Goal: Task Accomplishment & Management: Manage account settings

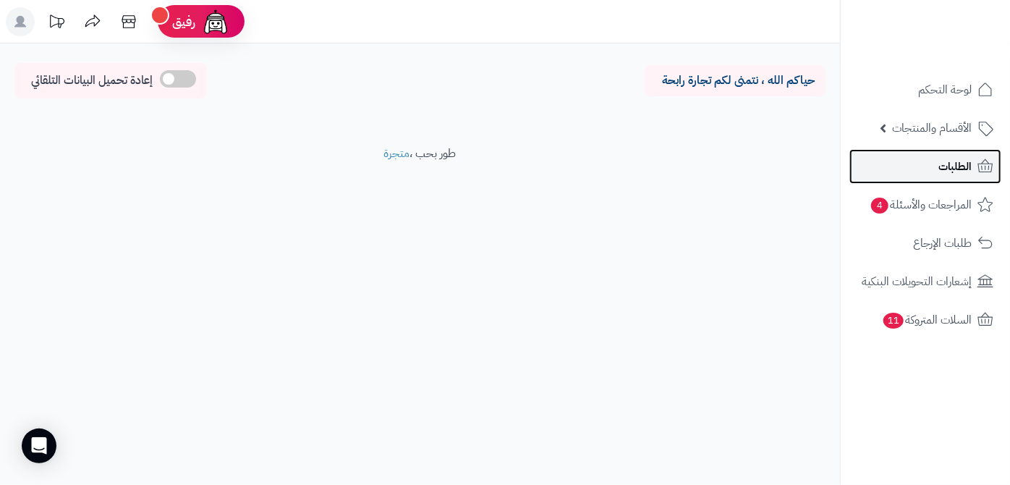
click at [884, 156] on link "الطلبات" at bounding box center [925, 166] width 152 height 35
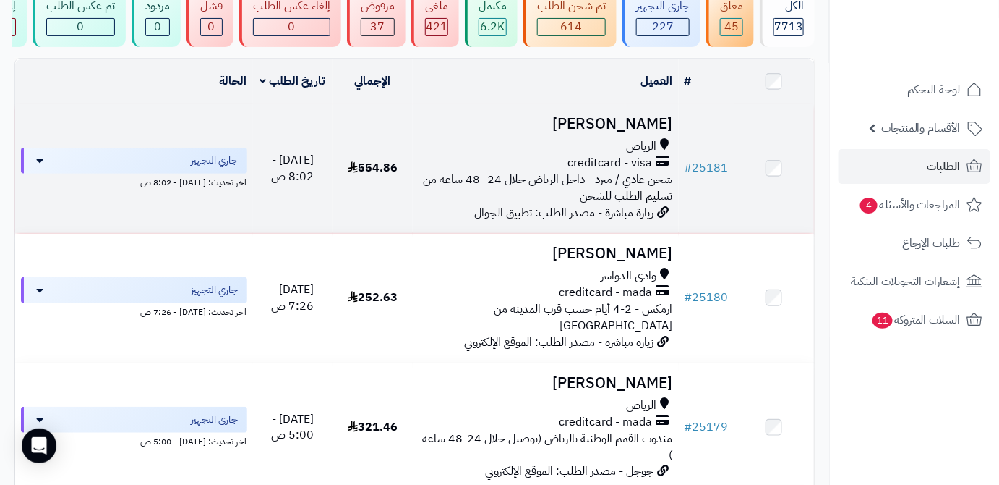
scroll to position [263, 0]
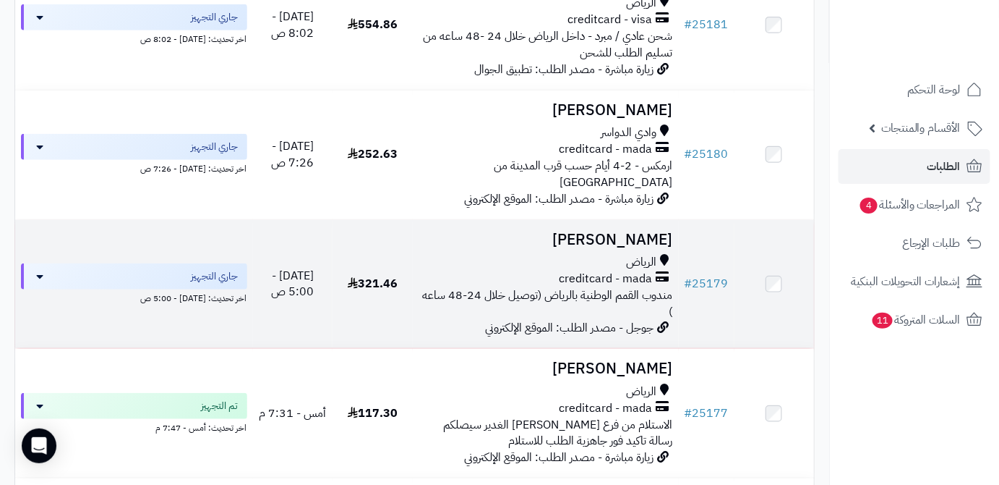
click at [720, 285] on td "# 25179" at bounding box center [707, 284] width 56 height 129
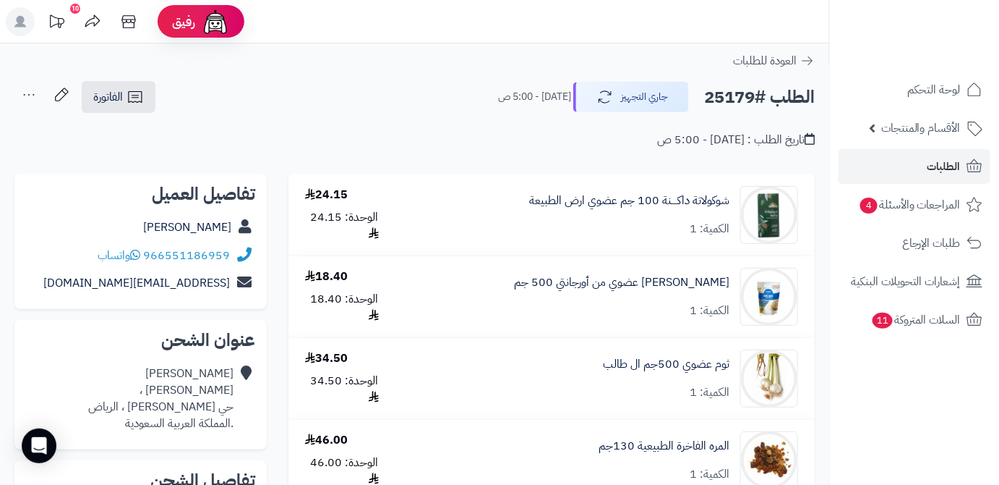
click at [725, 94] on h2 "الطلب #25179" at bounding box center [759, 97] width 111 height 30
copy h2 "25179"
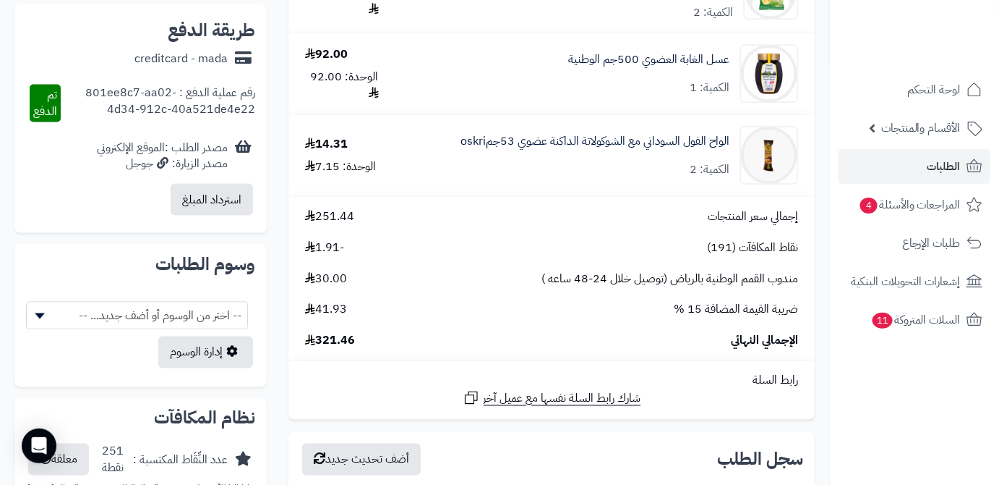
scroll to position [657, 0]
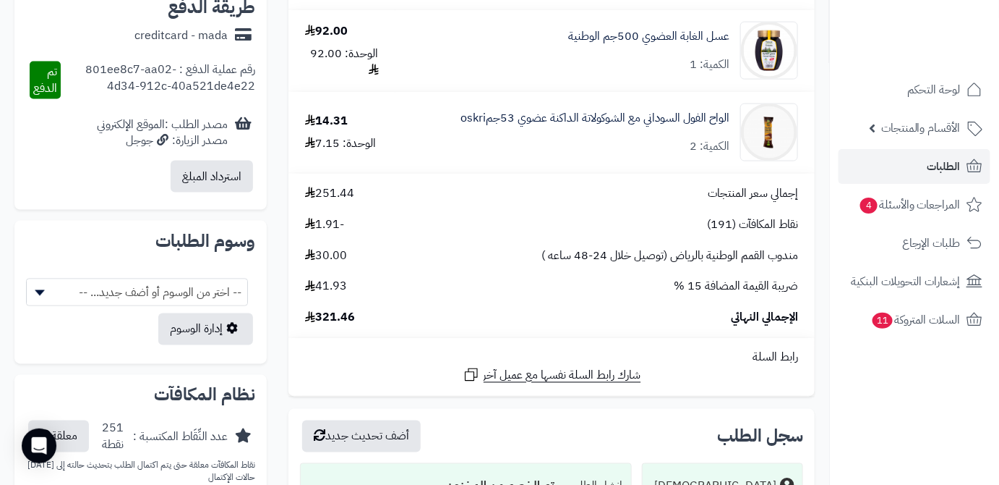
click at [331, 319] on span "321.46" at bounding box center [330, 318] width 50 height 17
copy span "321.46"
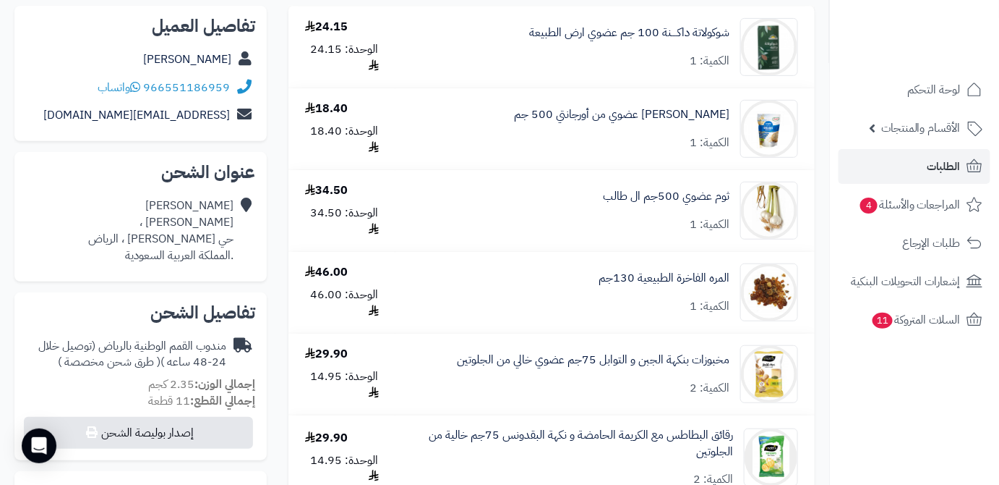
scroll to position [197, 0]
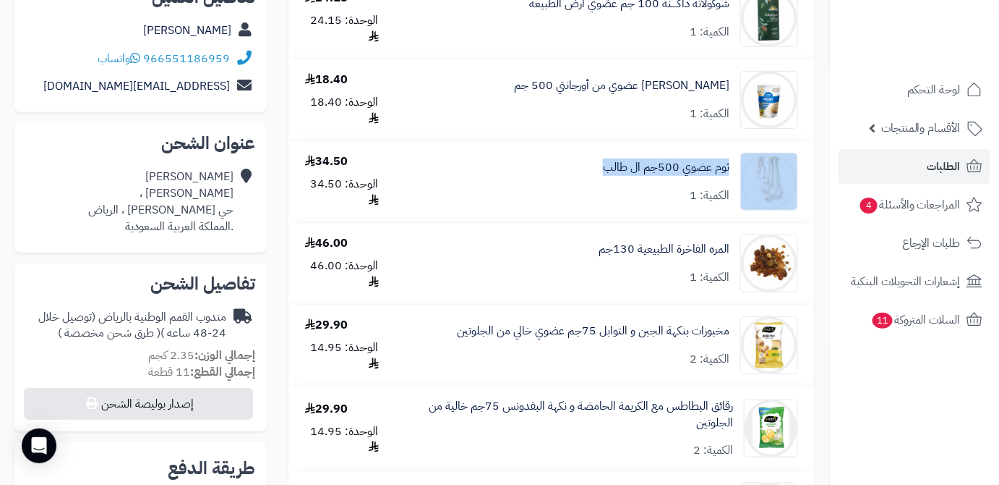
drag, startPoint x: 731, startPoint y: 163, endPoint x: 586, endPoint y: 163, distance: 145.4
click at [586, 163] on div "ثوم عضوي 500جم ال طالب الكمية: 1" at bounding box center [605, 182] width 408 height 58
copy div "ثوم عضوي 500جم ال طالب"
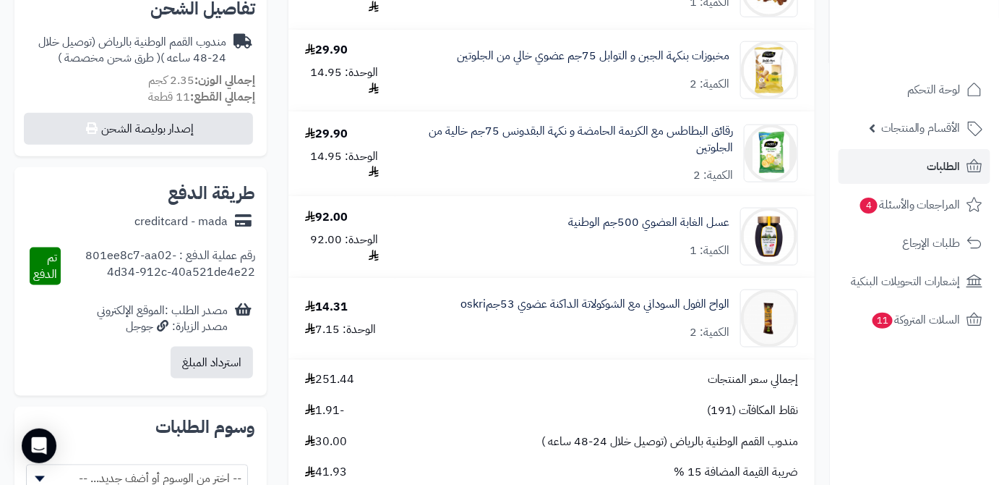
scroll to position [526, 0]
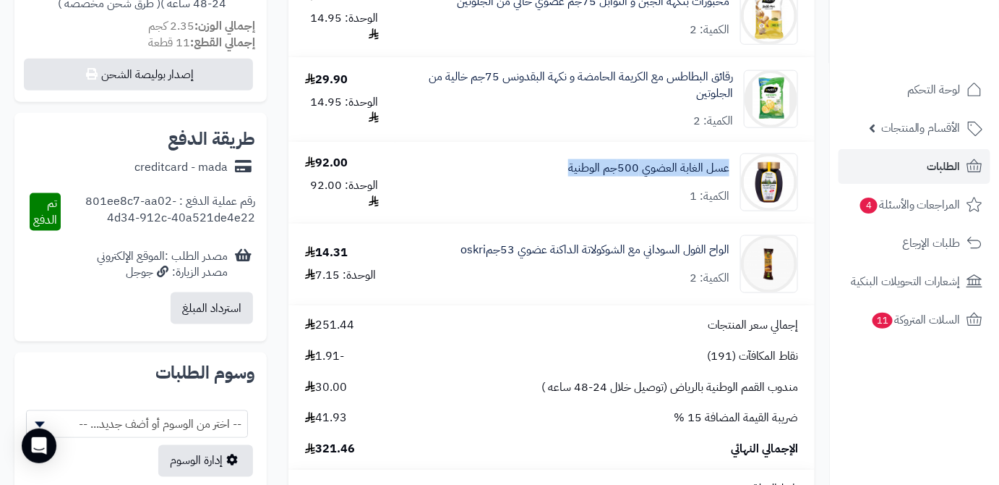
drag, startPoint x: 734, startPoint y: 172, endPoint x: 533, endPoint y: 160, distance: 201.4
click at [533, 160] on div "عسل الغابة العضوي 500جم الوطنية الكمية: 1" at bounding box center [605, 182] width 408 height 58
copy link "عسل الغابة العضوي 500جم الوطنية"
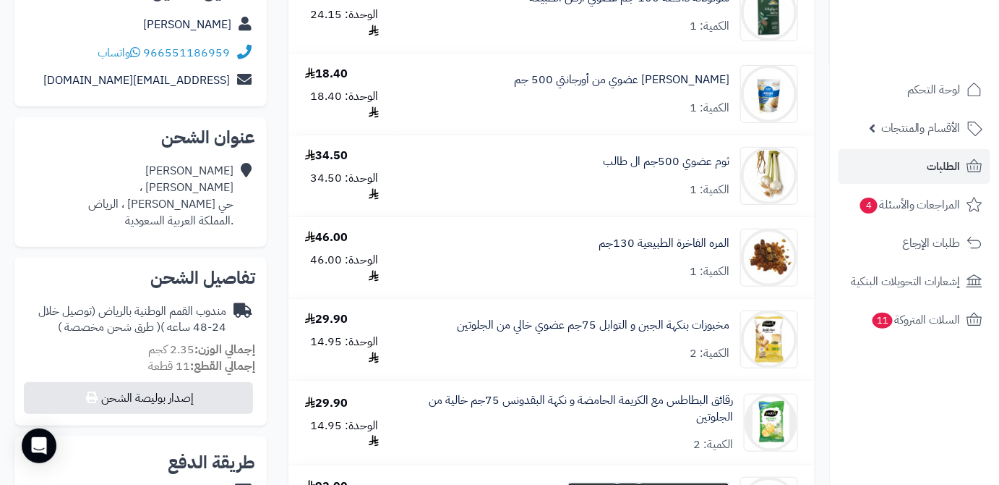
scroll to position [263, 0]
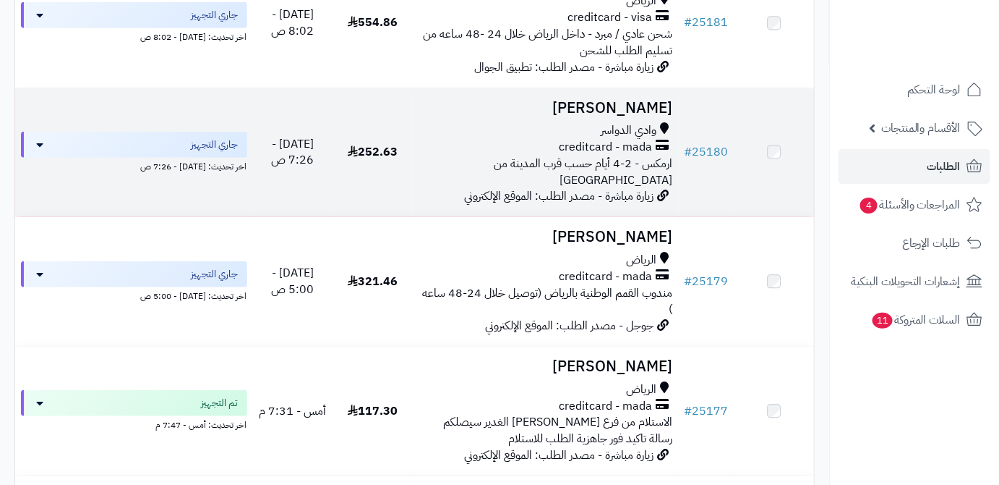
scroll to position [263, 0]
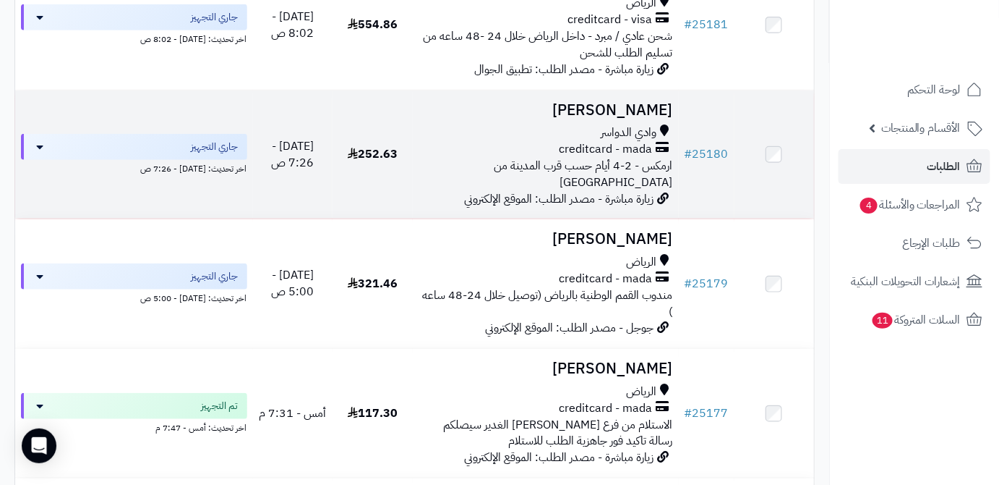
click at [733, 156] on td "# 25180" at bounding box center [707, 154] width 56 height 129
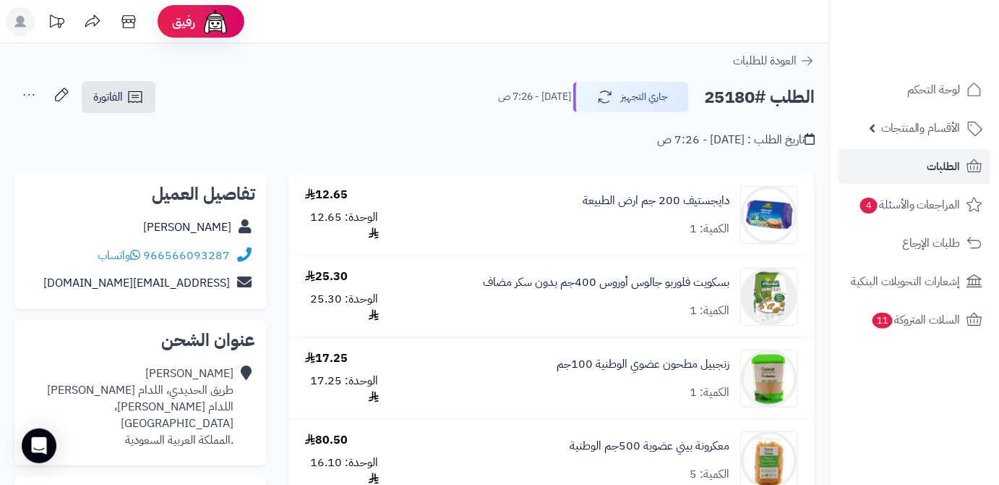
click at [730, 101] on h2 "الطلب #25180" at bounding box center [759, 97] width 111 height 30
copy h2 "25180"
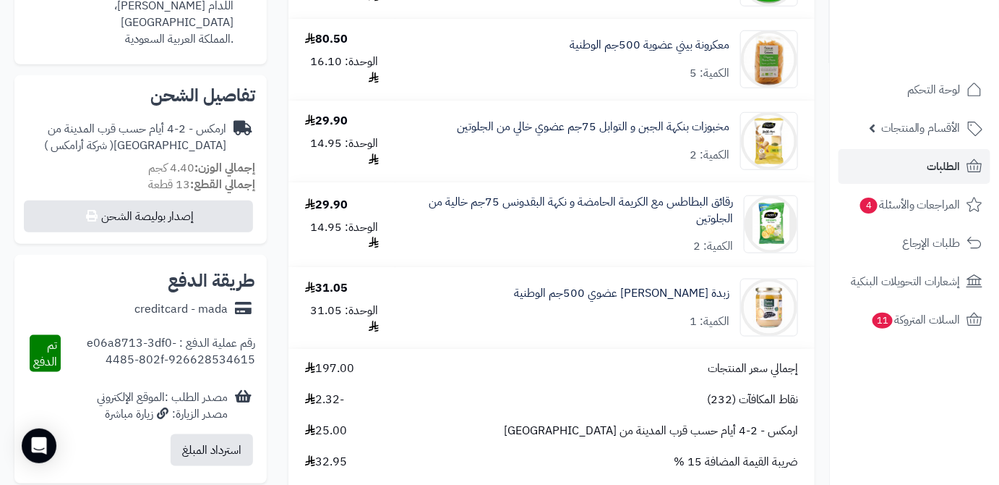
scroll to position [526, 0]
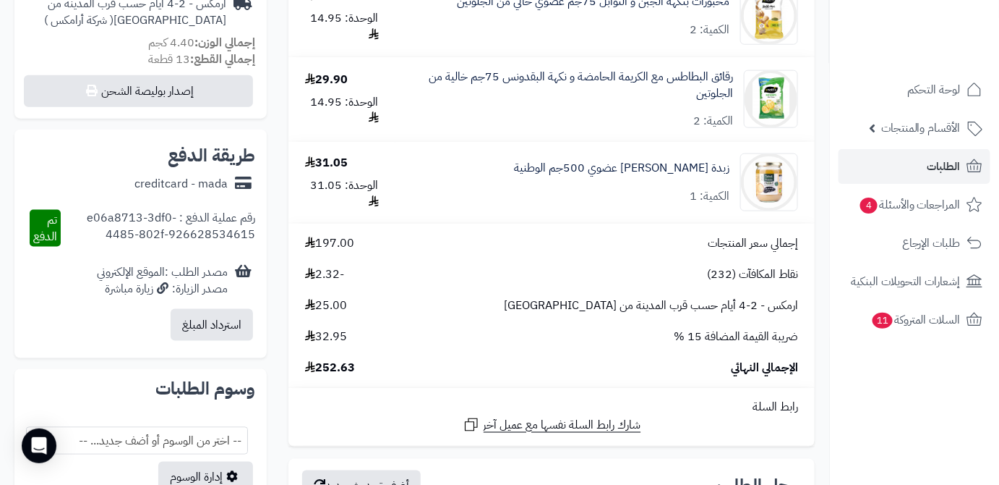
click at [337, 372] on span "252.63" at bounding box center [330, 367] width 50 height 17
copy span "252.63"
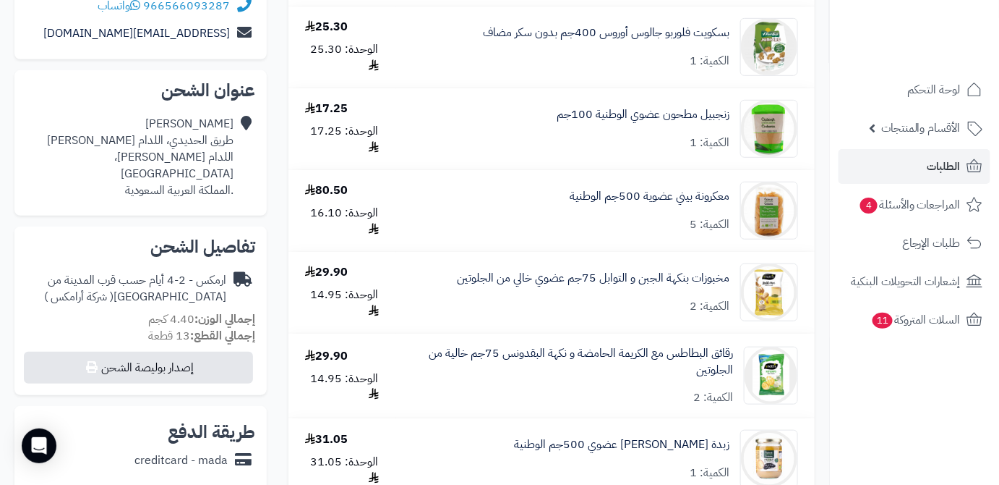
scroll to position [328, 0]
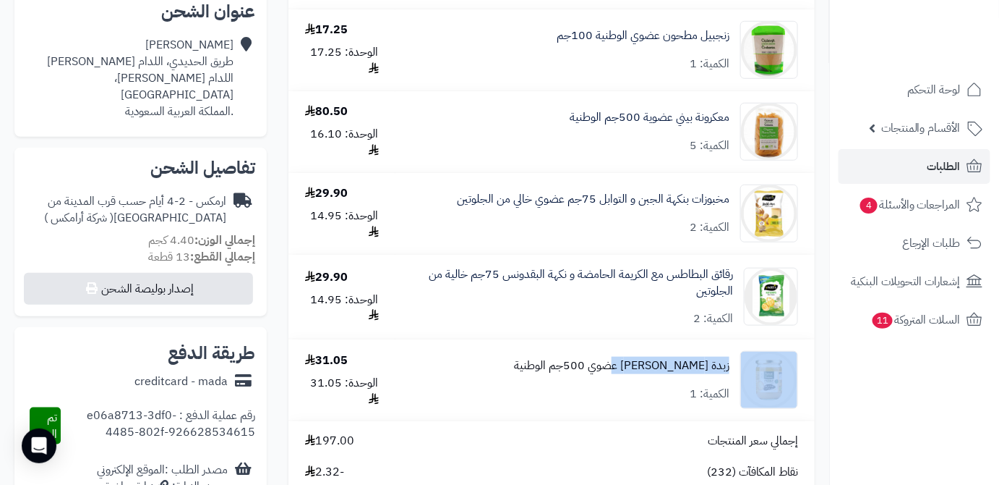
drag, startPoint x: 736, startPoint y: 367, endPoint x: 631, endPoint y: 372, distance: 105.0
click at [631, 372] on div "زبدة [PERSON_NAME] عضوي 500جم الوطنية الكمية: 1" at bounding box center [605, 380] width 408 height 58
copy div "زبدة [PERSON_NAME] عضوي"
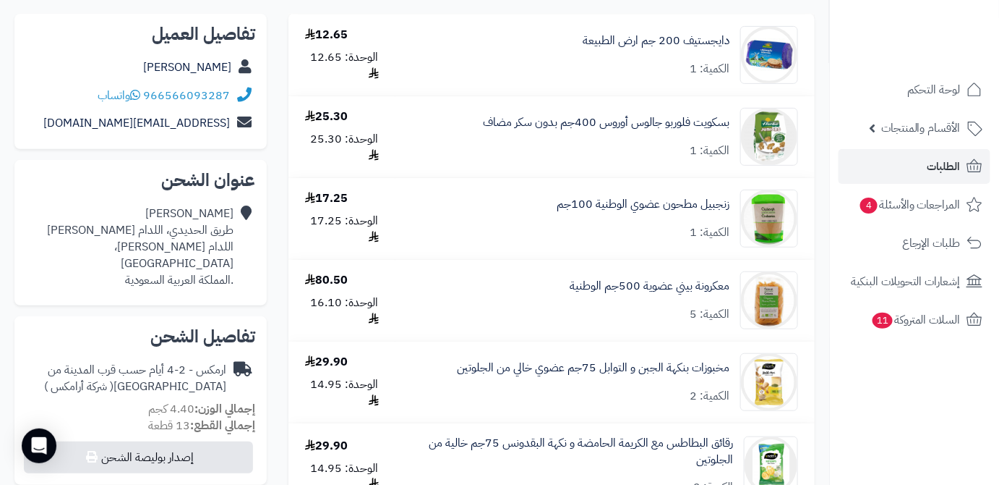
scroll to position [263, 0]
